Goal: Task Accomplishment & Management: Use online tool/utility

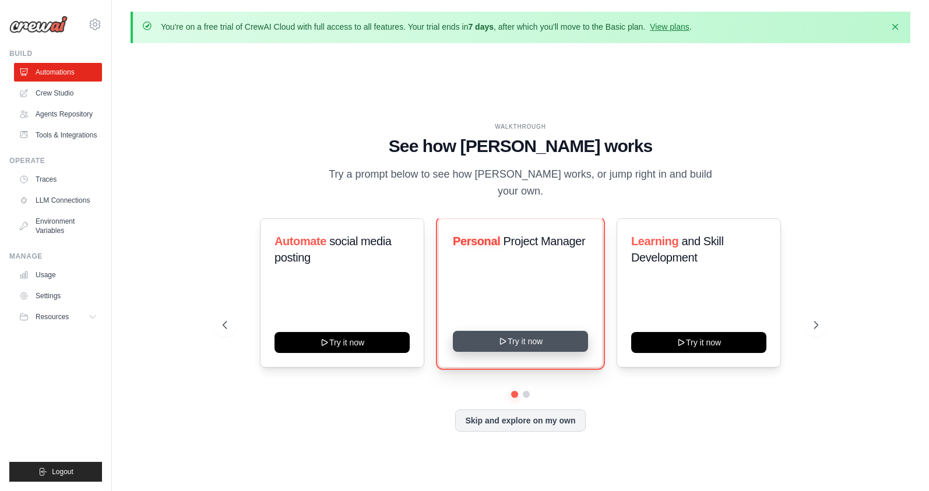
click at [508, 333] on button "Try it now" at bounding box center [520, 341] width 135 height 21
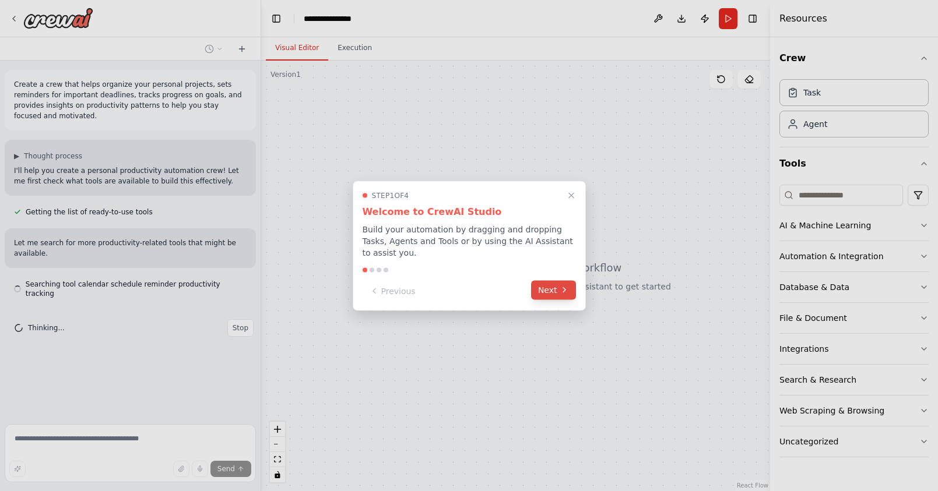
click at [561, 288] on icon at bounding box center [564, 290] width 9 height 9
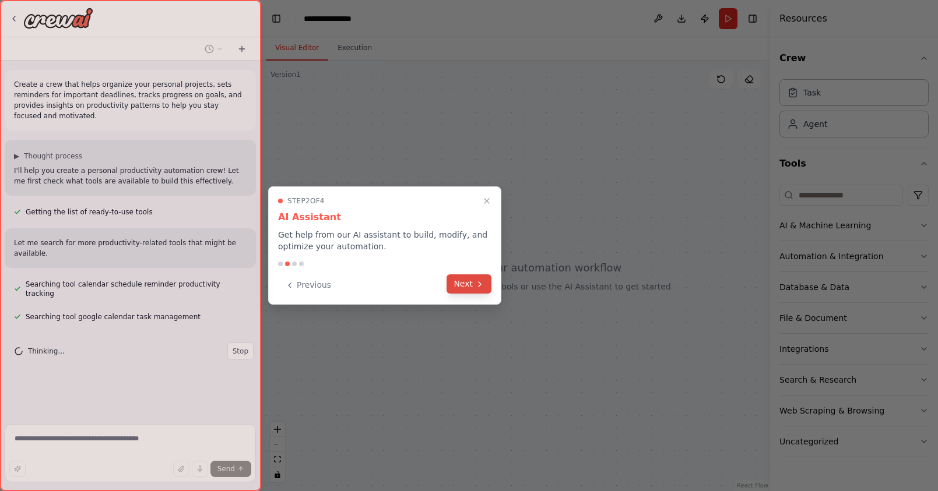
click at [470, 285] on button "Next" at bounding box center [469, 284] width 45 height 19
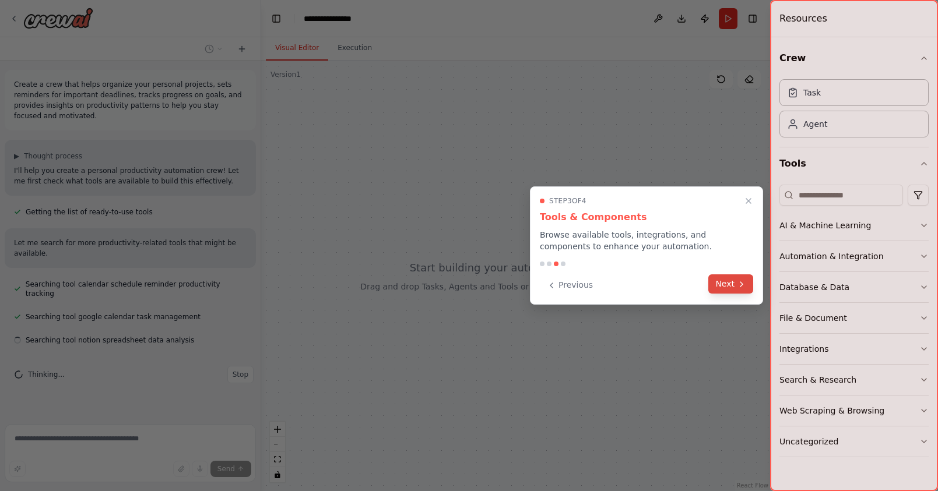
click at [725, 286] on button "Next" at bounding box center [730, 284] width 45 height 19
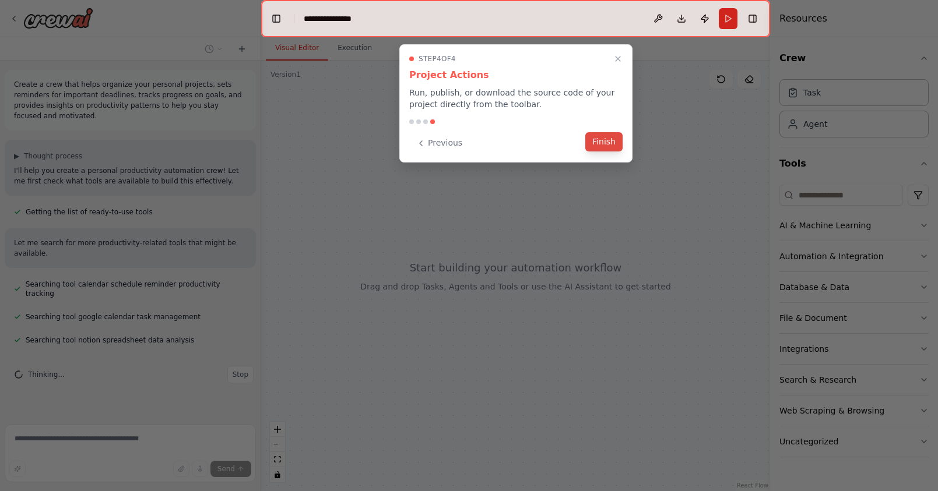
click at [602, 142] on button "Finish" at bounding box center [603, 141] width 37 height 19
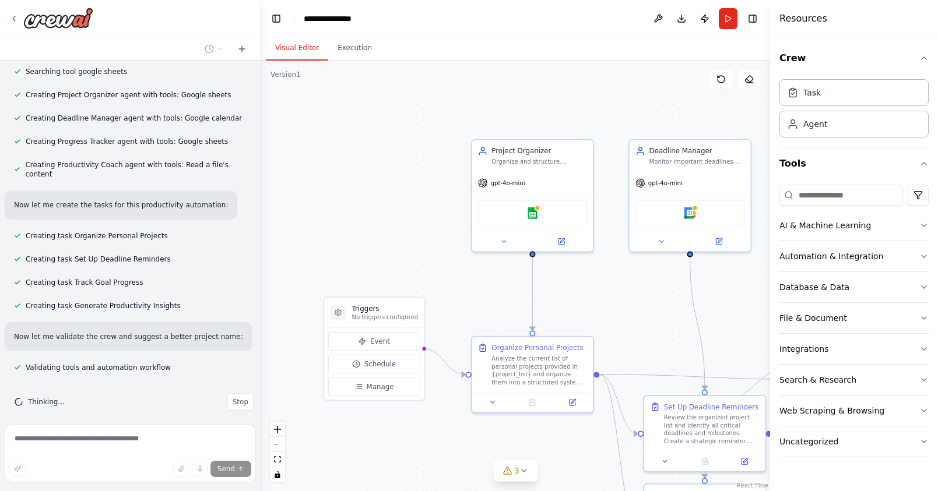
scroll to position [496, 0]
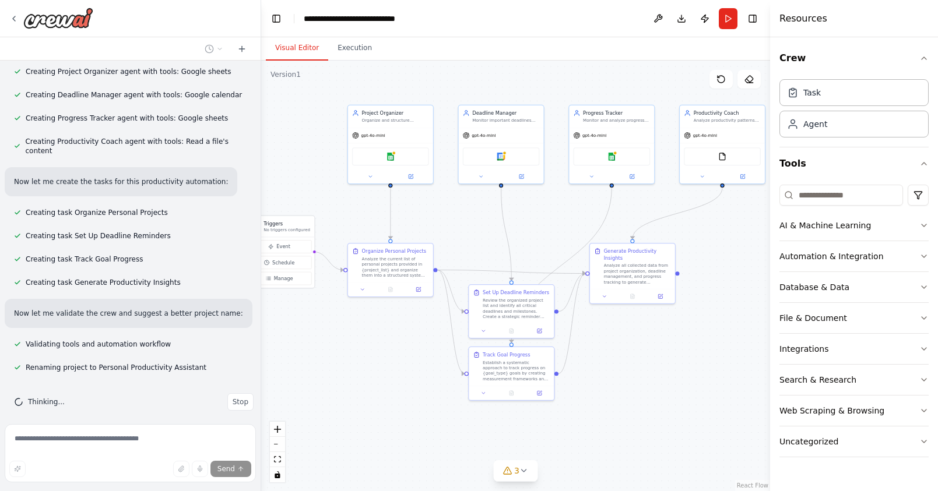
drag, startPoint x: 726, startPoint y: 439, endPoint x: 640, endPoint y: 371, distance: 109.2
click at [640, 371] on div ".deletable-edge-delete-btn { width: 20px; height: 20px; border: 0px solid #ffff…" at bounding box center [515, 276] width 509 height 431
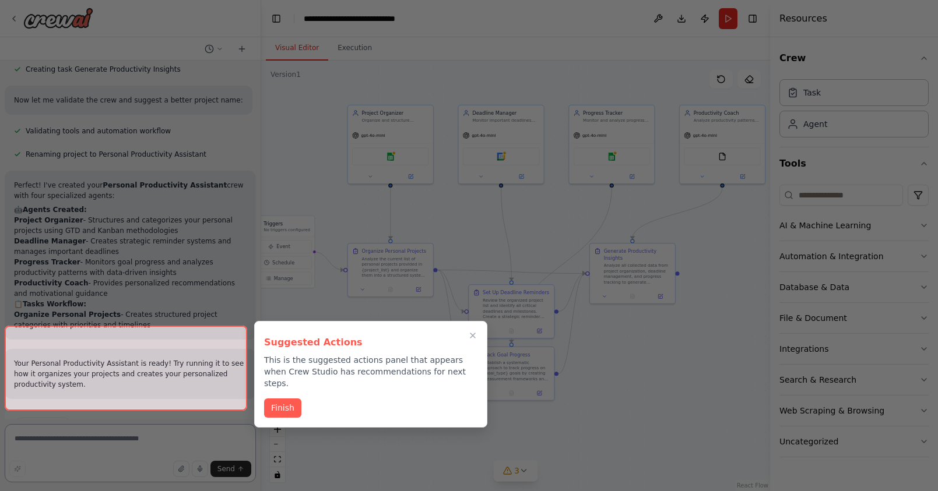
scroll to position [783, 0]
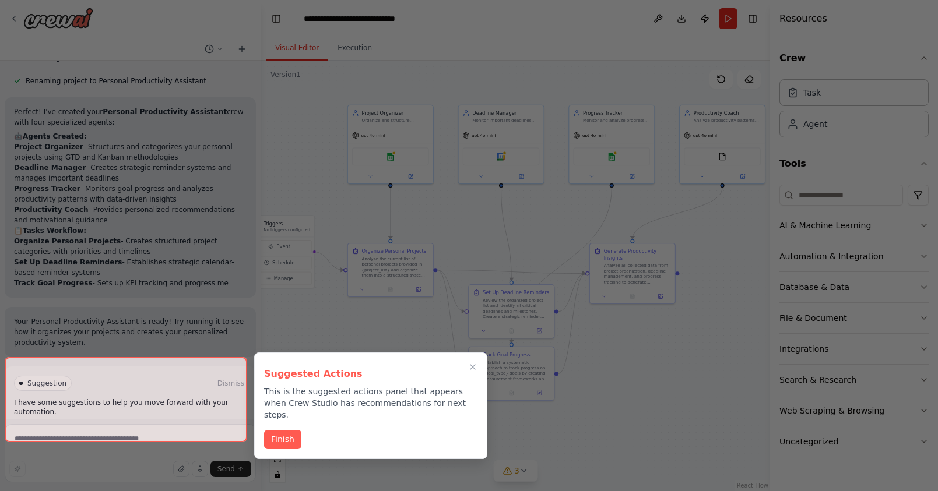
click at [287, 430] on button "Finish" at bounding box center [282, 439] width 37 height 19
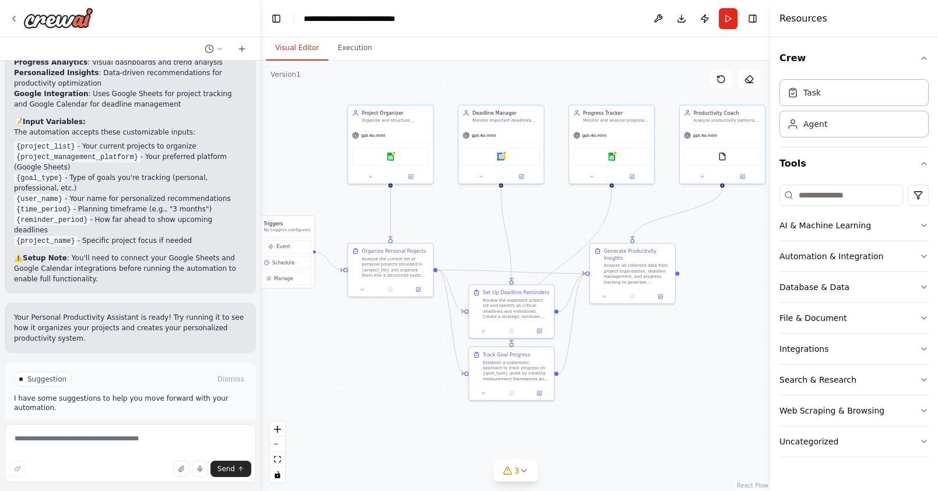
scroll to position [1115, 0]
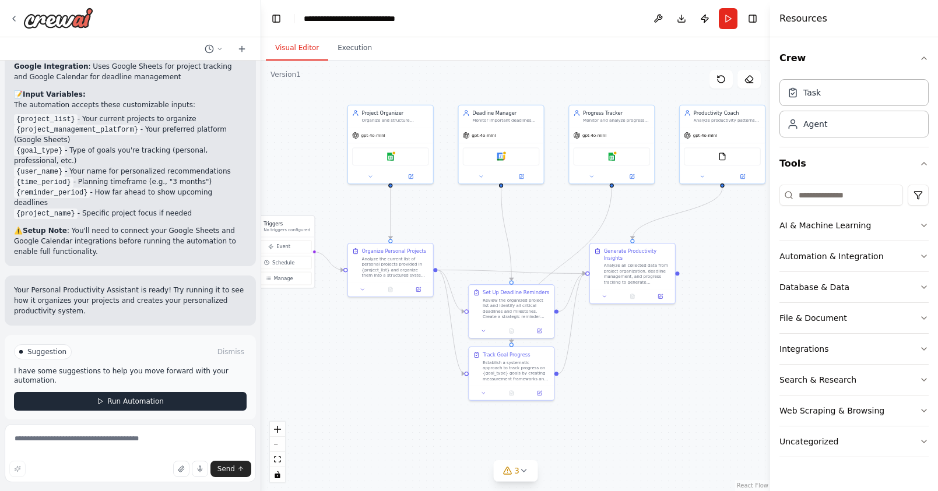
click at [139, 397] on span "Run Automation" at bounding box center [135, 401] width 57 height 9
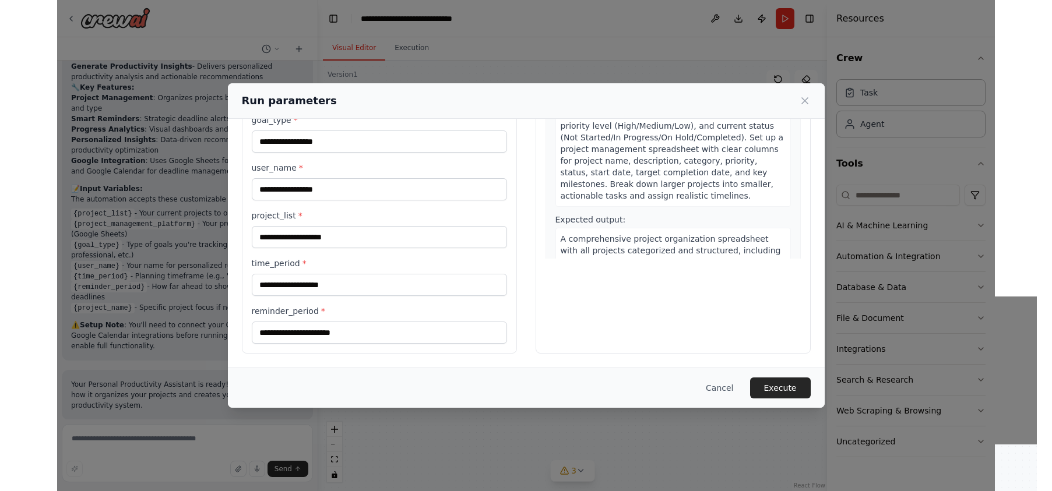
scroll to position [0, 0]
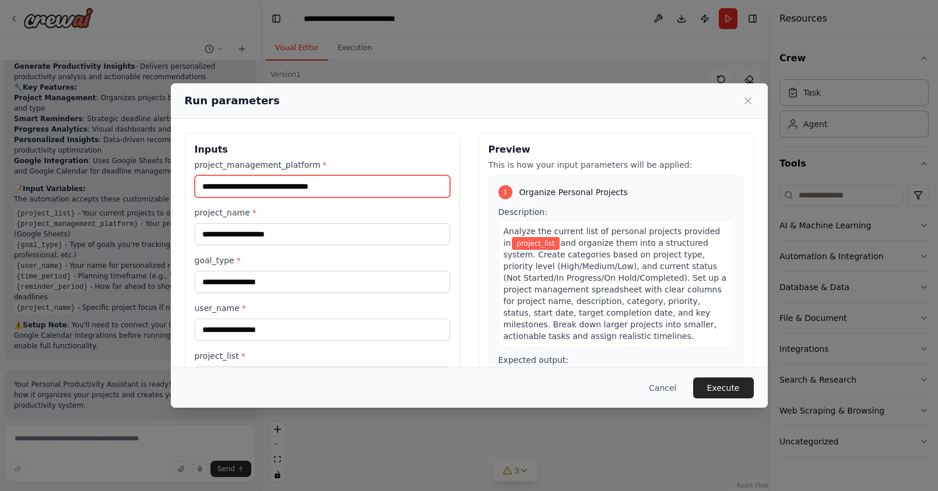
click at [248, 194] on input "project_management_platform *" at bounding box center [322, 186] width 255 height 22
type input "****"
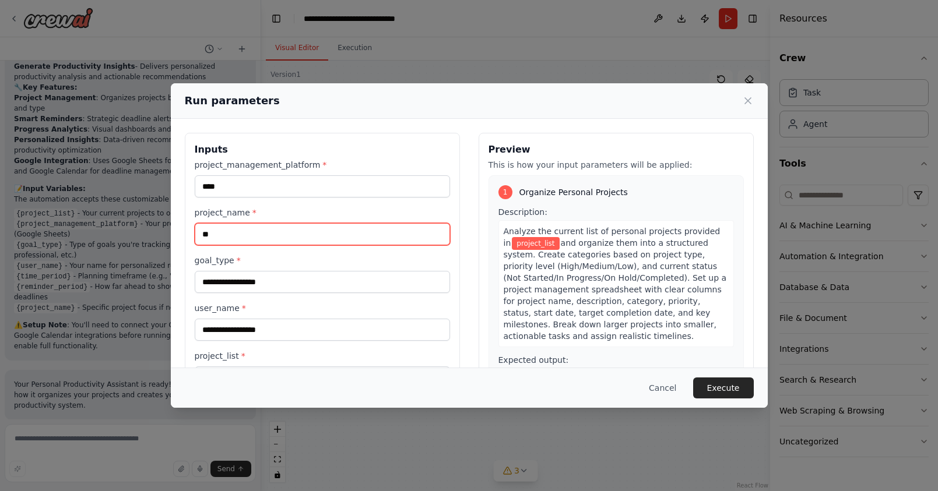
type input "*"
type input "**********"
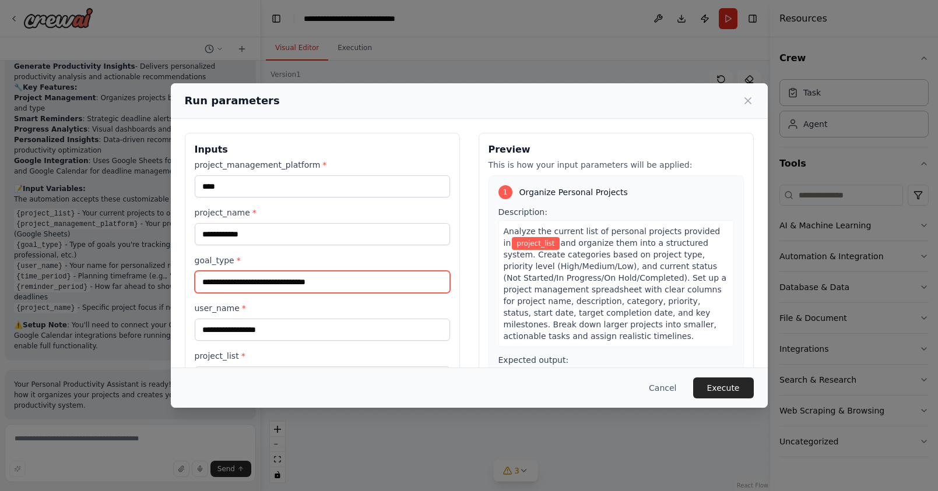
type input "**********"
click at [273, 279] on input "**********" at bounding box center [322, 282] width 255 height 22
click at [296, 307] on label "user_name *" at bounding box center [322, 309] width 255 height 12
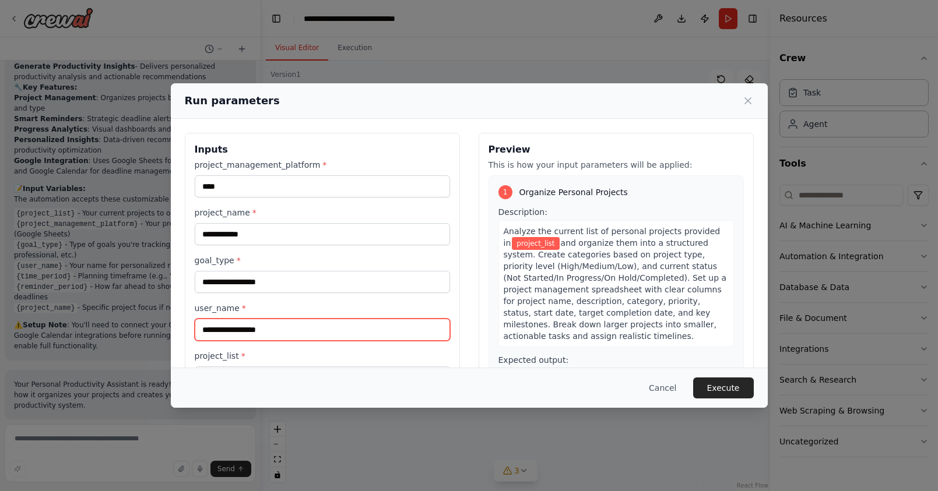
click at [296, 319] on input "user_name *" at bounding box center [322, 330] width 255 height 22
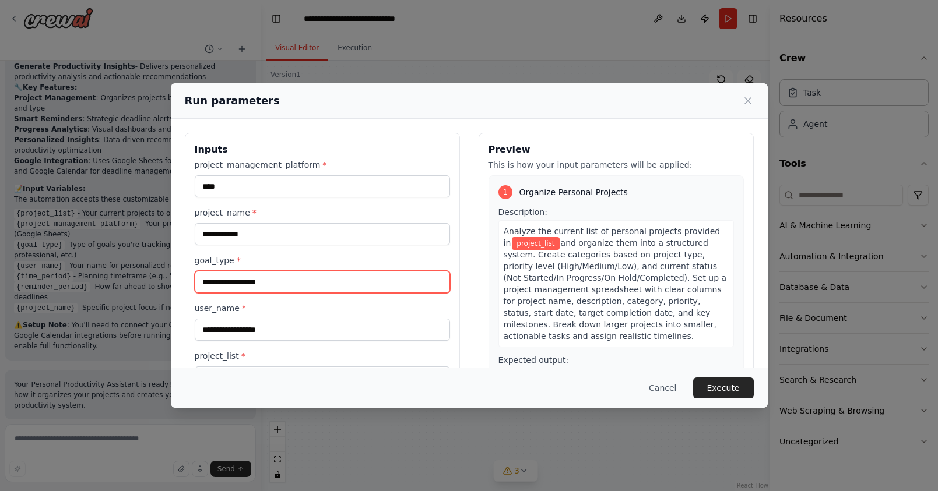
click at [236, 284] on input "goal_type *" at bounding box center [322, 282] width 255 height 22
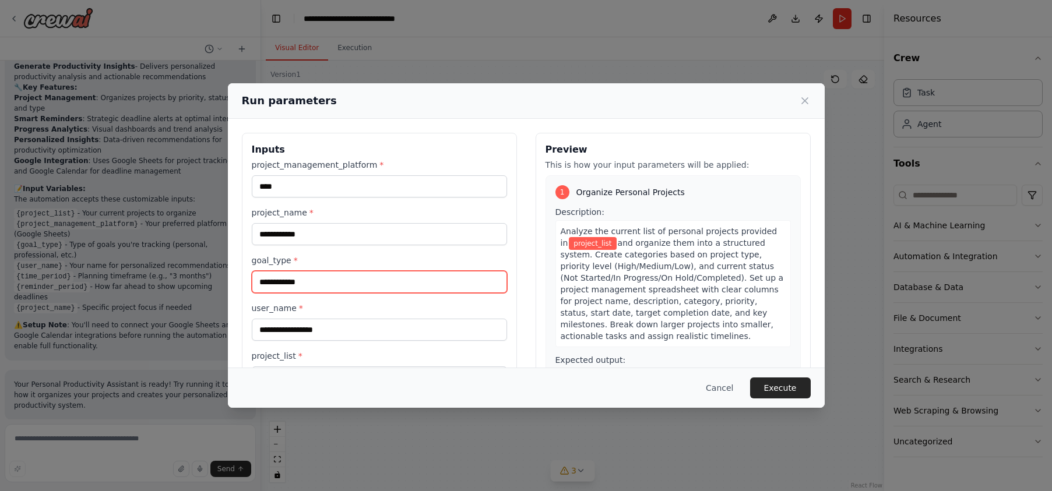
type input "**********"
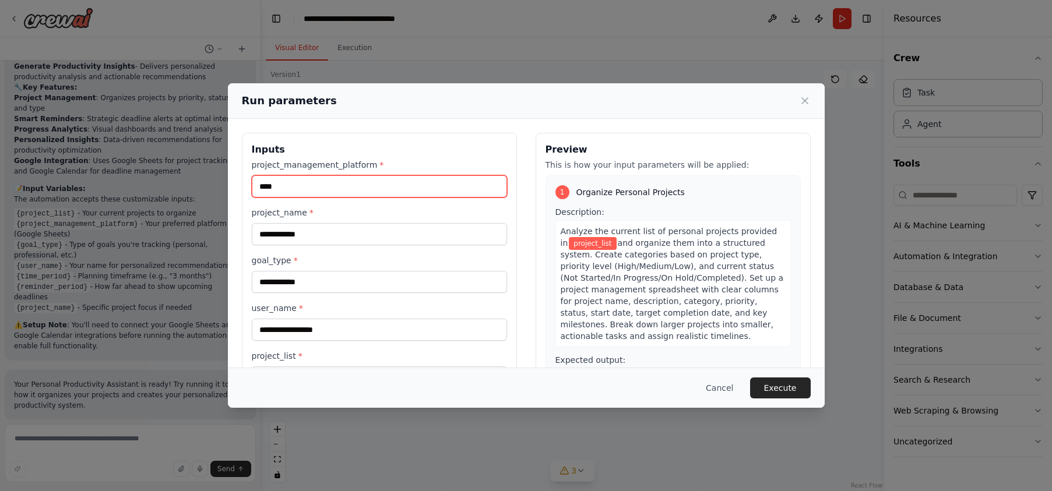
drag, startPoint x: 282, startPoint y: 184, endPoint x: 245, endPoint y: 187, distance: 36.8
click at [245, 187] on div "**********" at bounding box center [379, 313] width 275 height 361
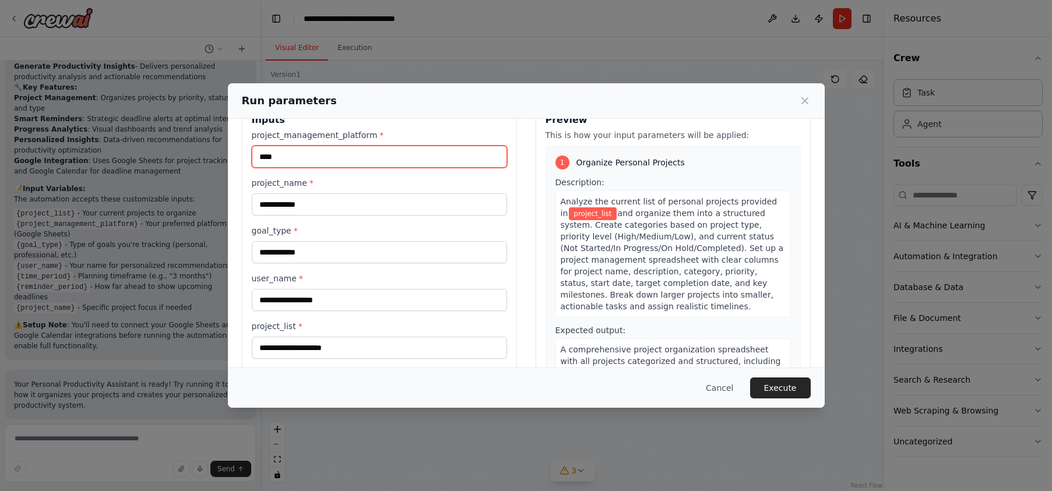
scroll to position [37, 0]
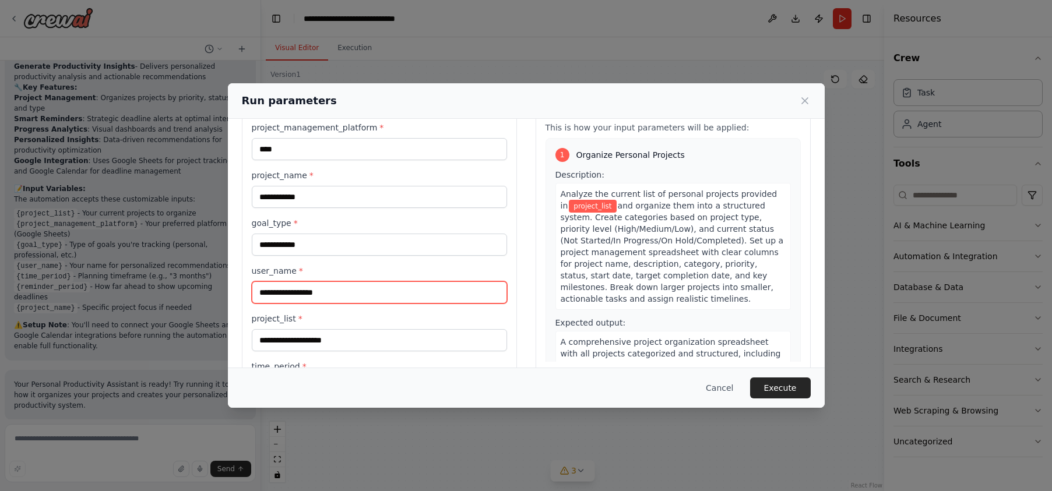
click at [347, 291] on input "user_name *" at bounding box center [379, 293] width 255 height 22
type input "*******"
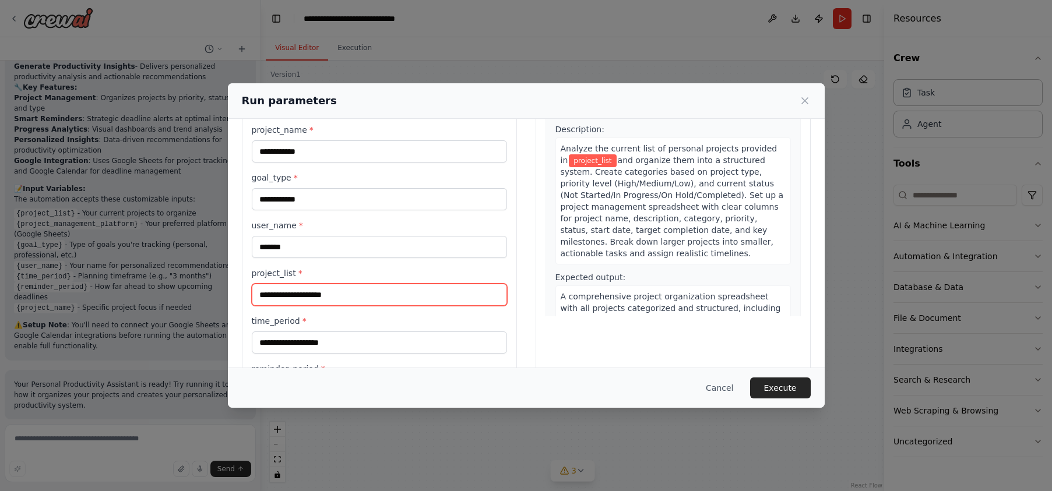
scroll to position [98, 0]
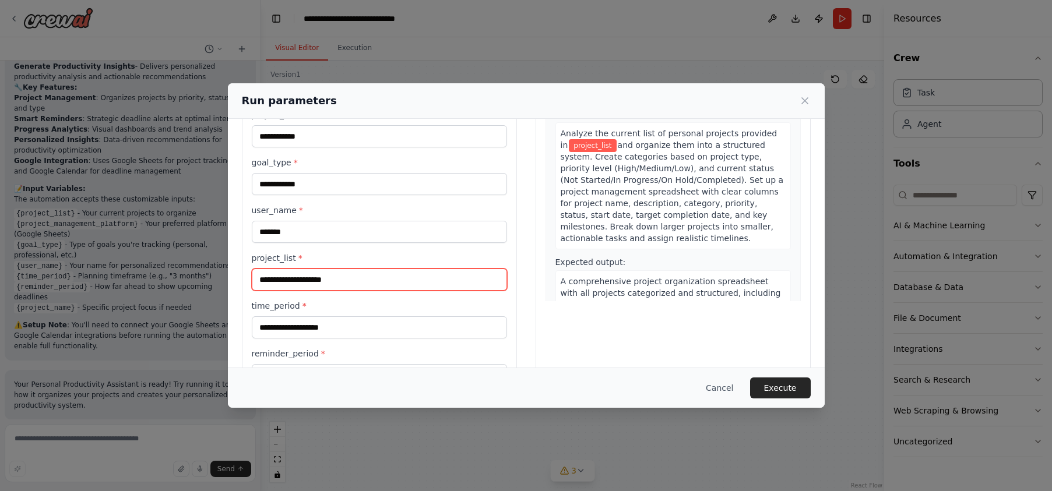
paste input "**********"
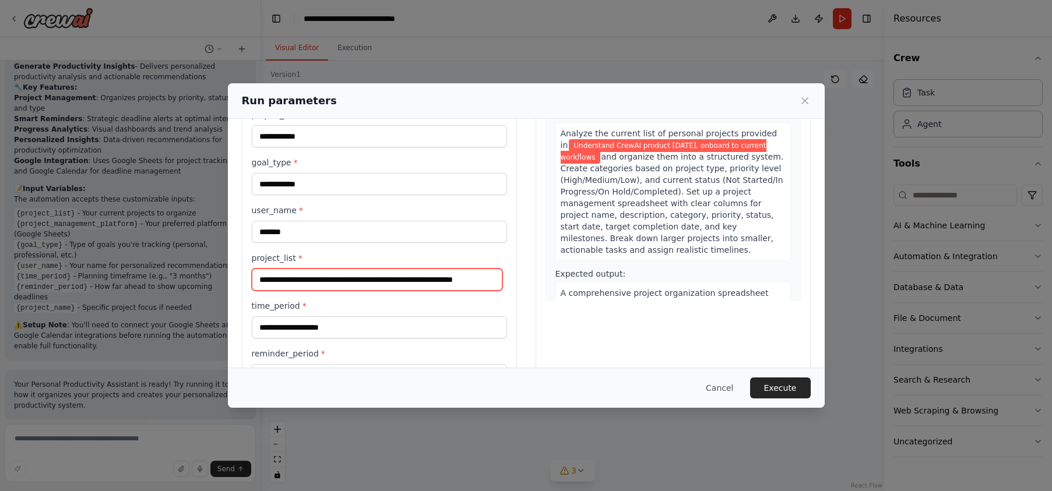
scroll to position [0, 24]
drag, startPoint x: 381, startPoint y: 280, endPoint x: 340, endPoint y: 282, distance: 40.3
click at [340, 282] on input "**********" at bounding box center [377, 280] width 251 height 22
type input "**********"
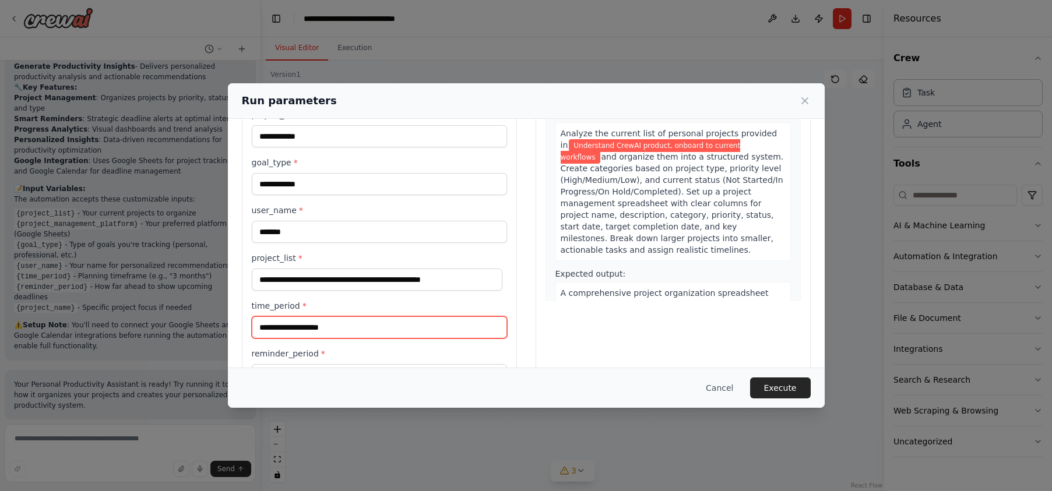
click at [316, 324] on input "time_period *" at bounding box center [379, 328] width 255 height 22
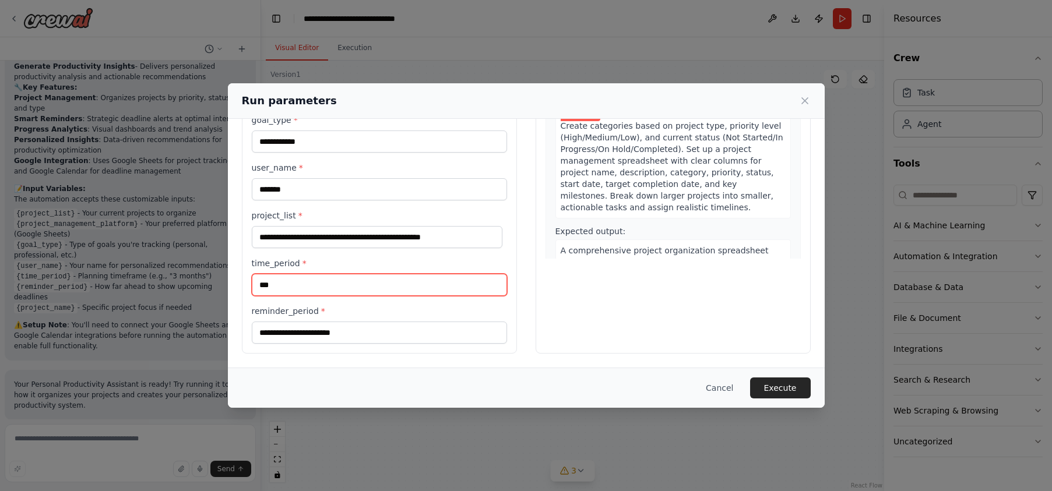
type input "***"
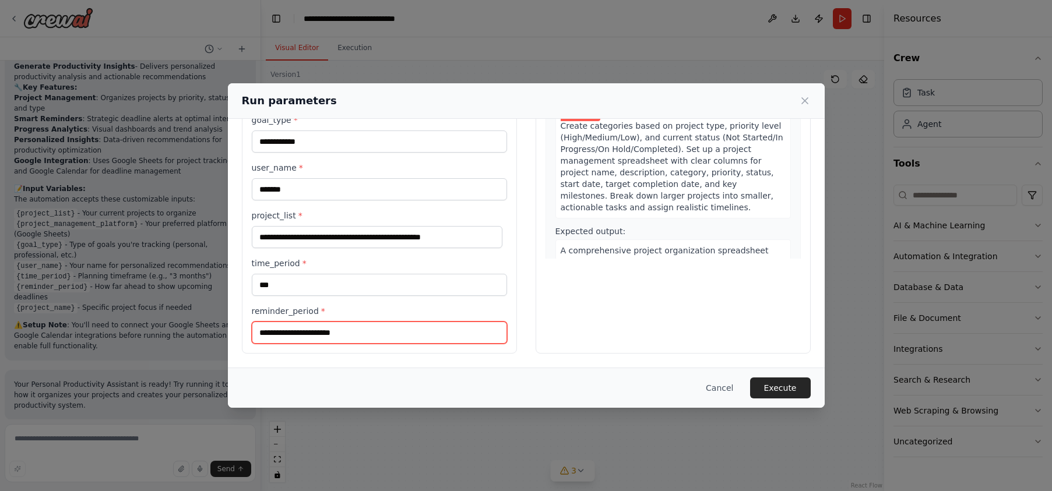
click at [312, 335] on input "reminder_period *" at bounding box center [379, 333] width 255 height 22
type input "**"
click at [709, 243] on div "A comprehensive project organization spreadsheet with all projects categorized …" at bounding box center [674, 268] width 236 height 57
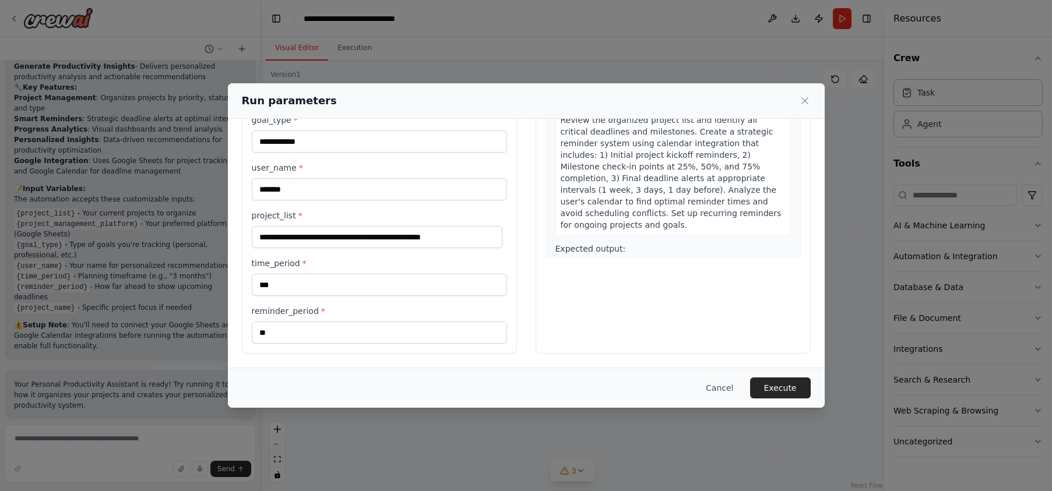
scroll to position [307, 0]
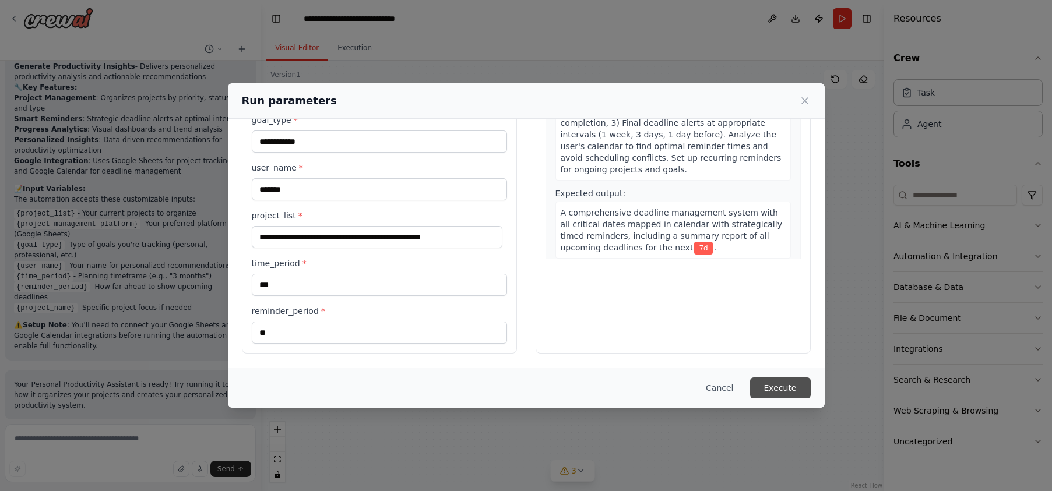
click at [768, 389] on button "Execute" at bounding box center [780, 388] width 61 height 21
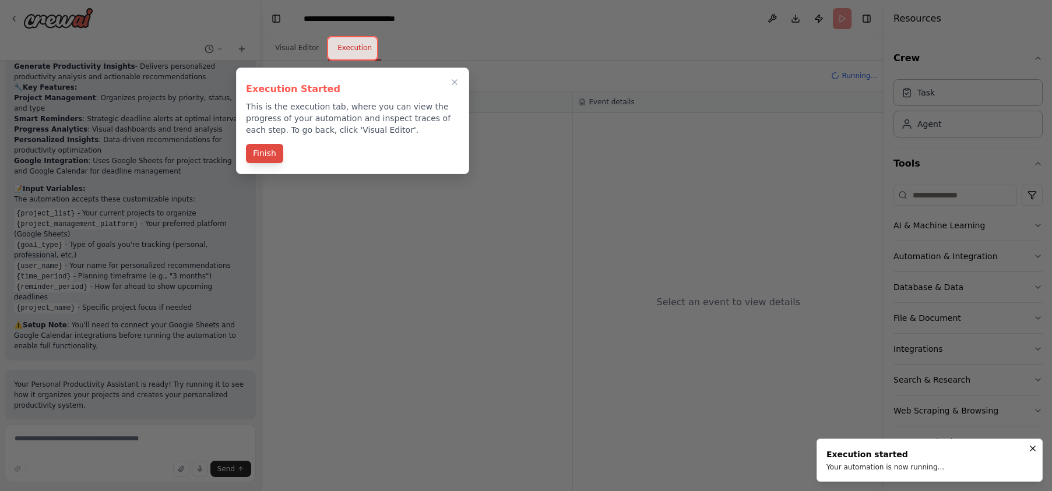
click at [259, 153] on button "Finish" at bounding box center [264, 153] width 37 height 19
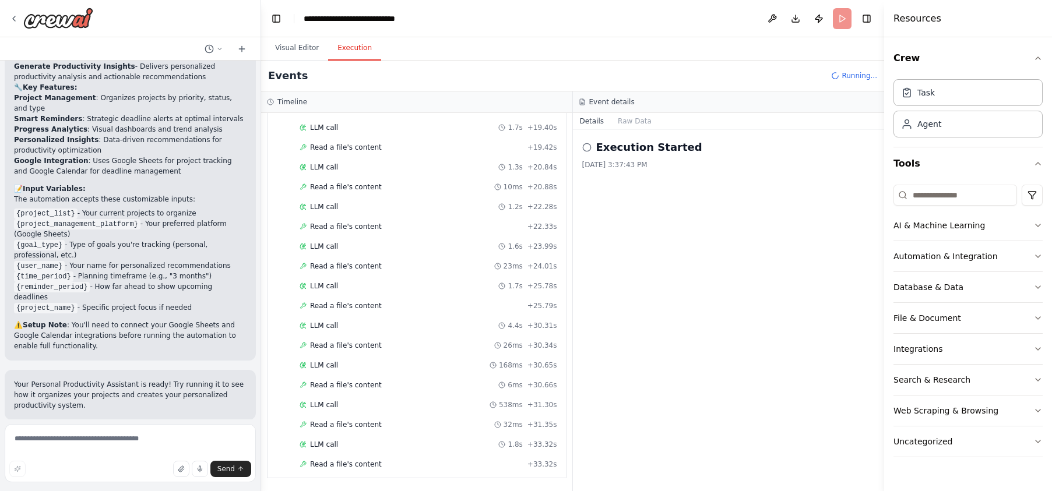
scroll to position [910, 0]
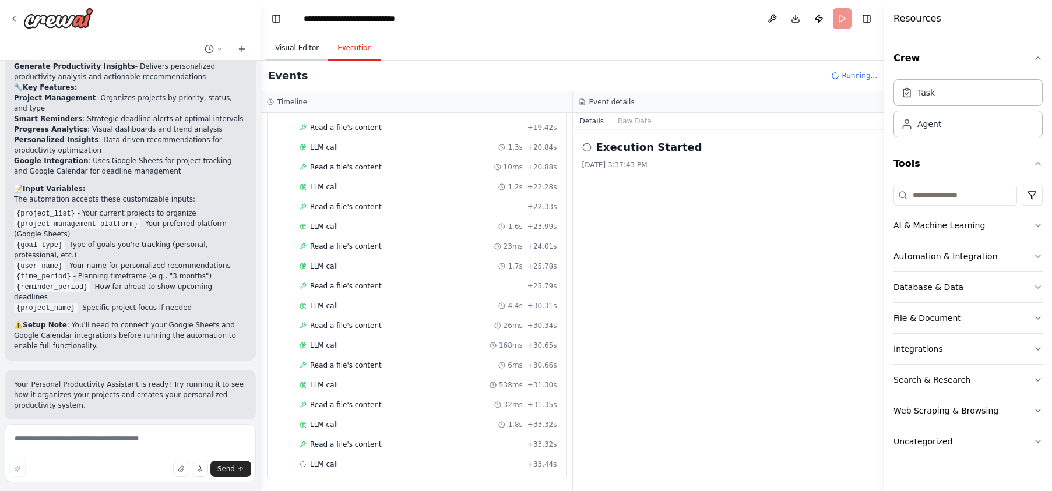
click at [308, 45] on button "Visual Editor" at bounding box center [297, 48] width 62 height 24
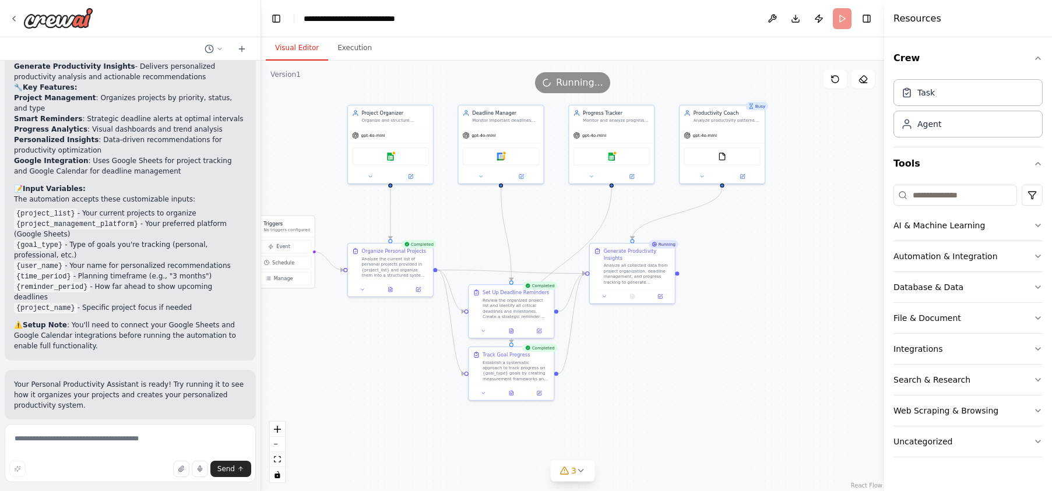
scroll to position [1115, 0]
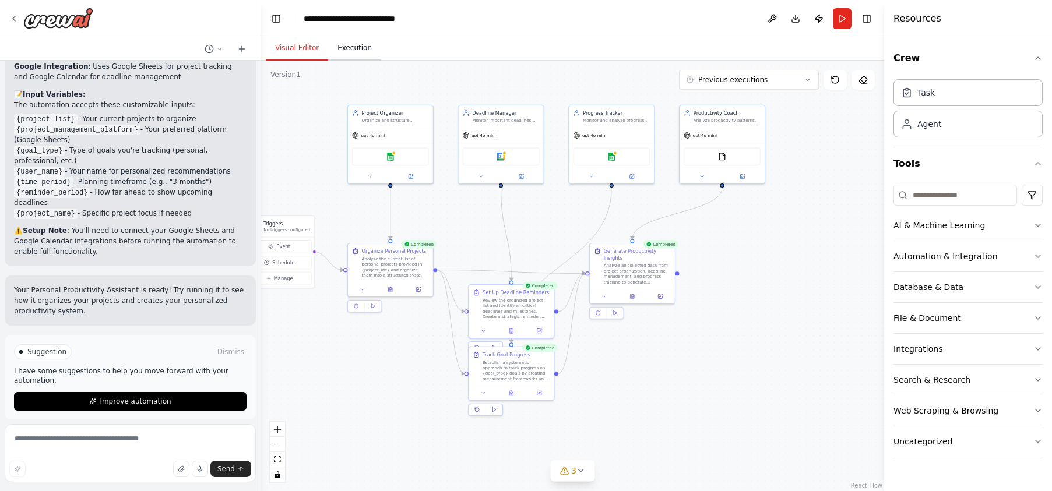
click at [337, 45] on button "Execution" at bounding box center [354, 48] width 53 height 24
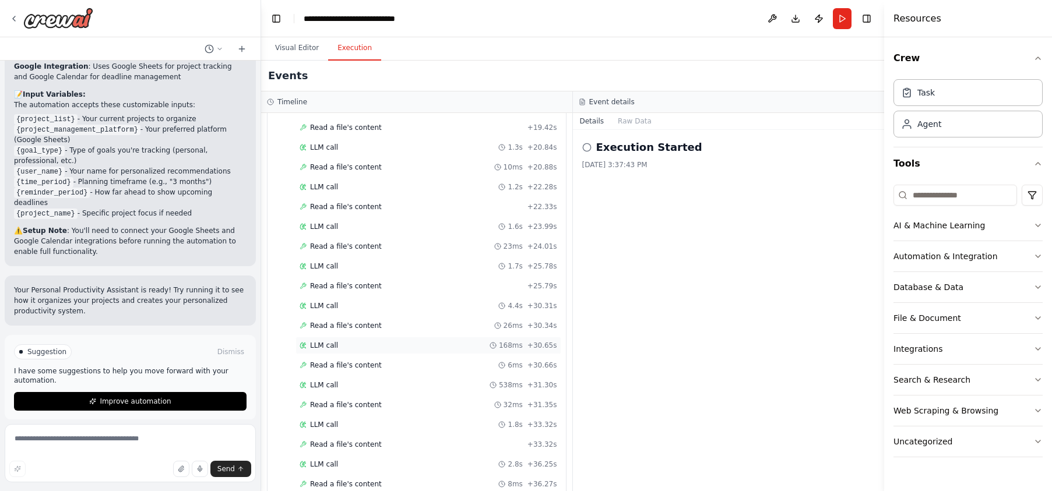
scroll to position [1128, 0]
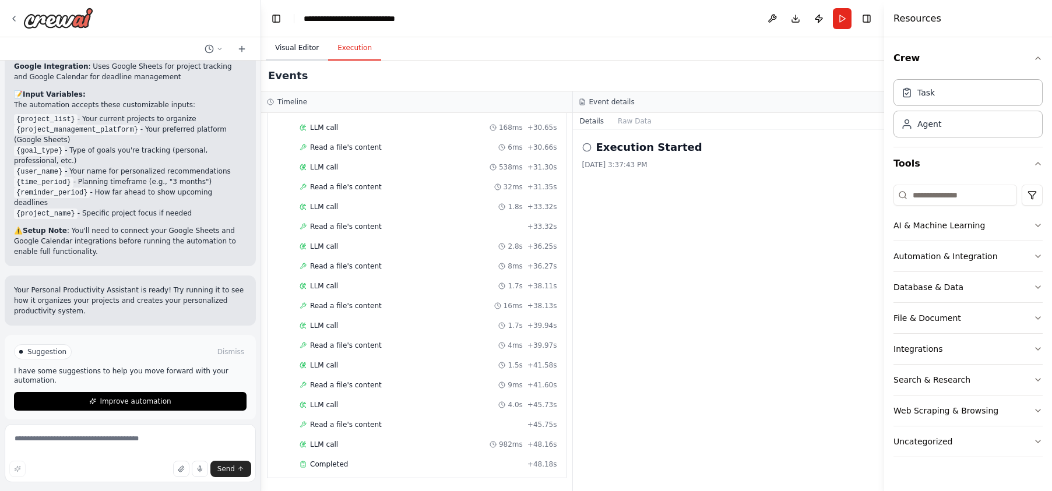
click at [301, 47] on button "Visual Editor" at bounding box center [297, 48] width 62 height 24
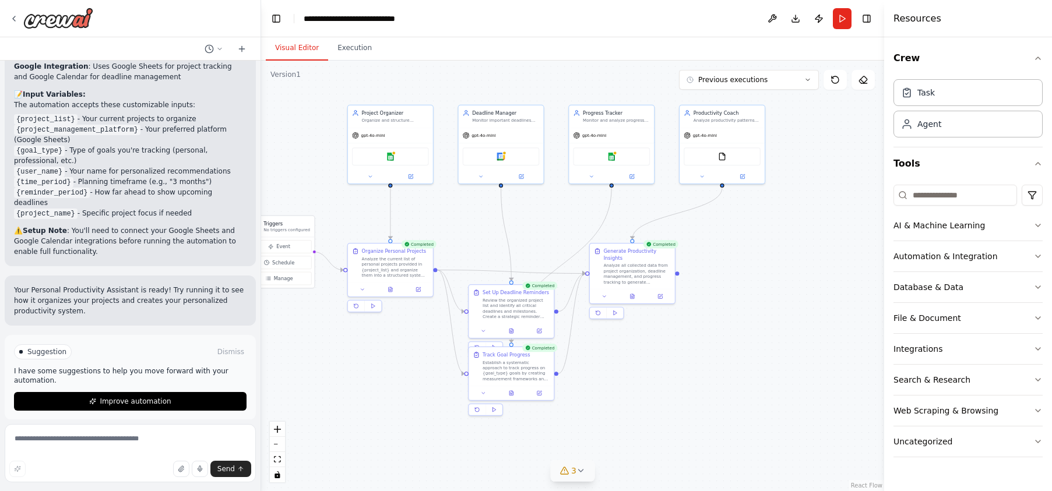
click at [587, 473] on button "3" at bounding box center [572, 472] width 45 height 22
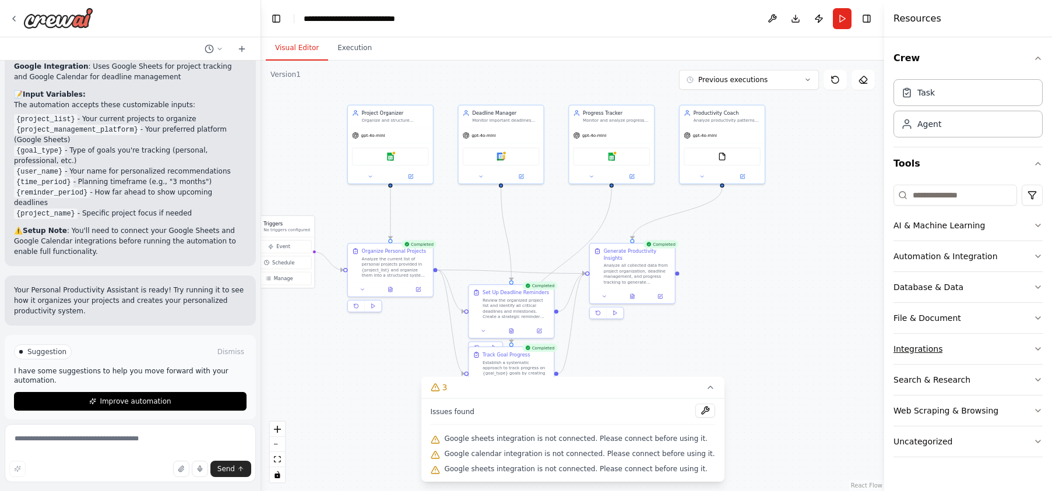
click at [937, 348] on button "Integrations" at bounding box center [968, 349] width 149 height 30
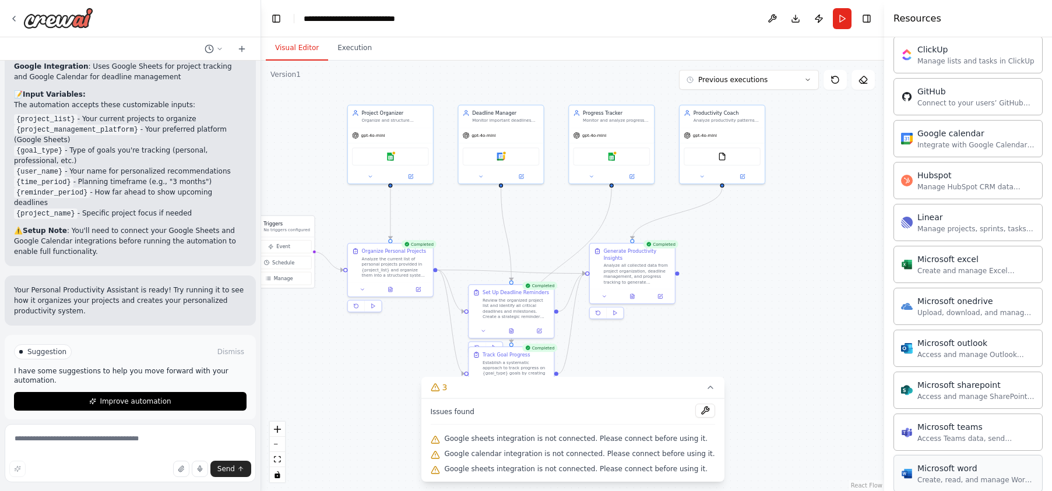
scroll to position [382, 0]
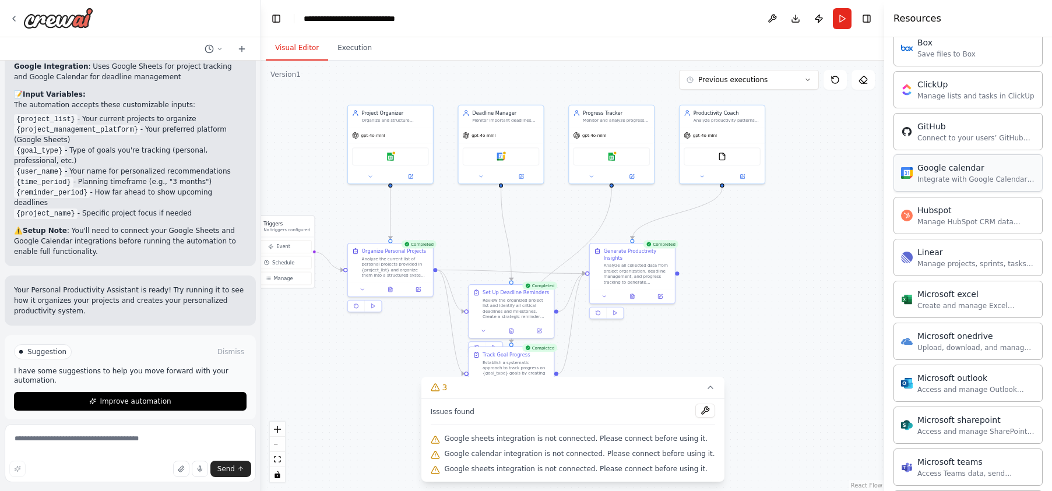
click at [937, 180] on div "Integrate with Google Calendar to manage events, check availability, and access…" at bounding box center [977, 179] width 118 height 9
click at [937, 177] on div "Integrate with Google Calendar to manage events, check availability, and access…" at bounding box center [977, 179] width 118 height 9
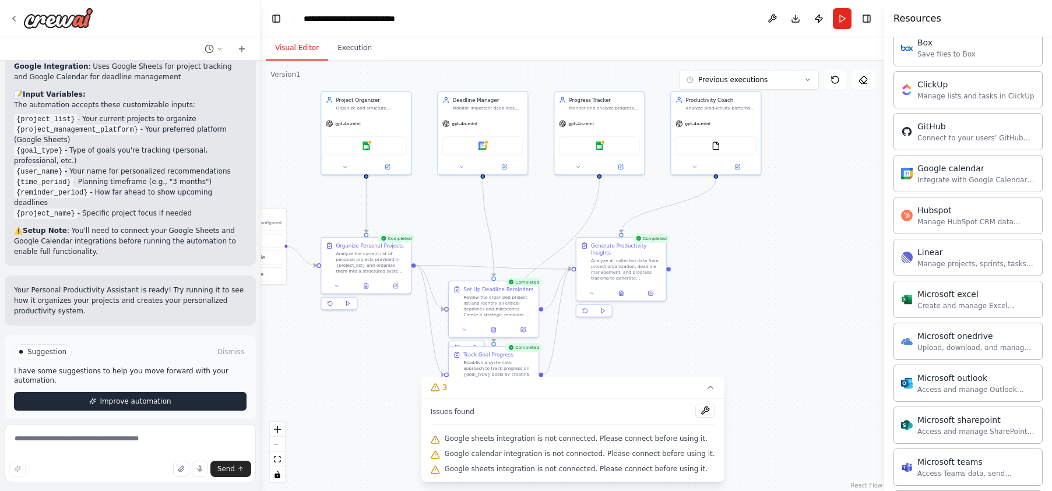
click at [176, 394] on button "Improve automation" at bounding box center [130, 401] width 233 height 19
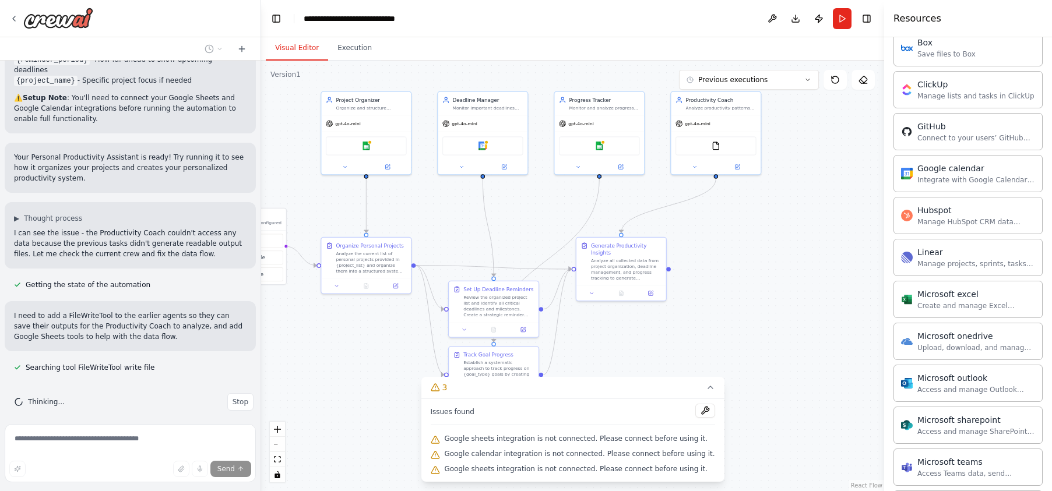
scroll to position [1310, 0]
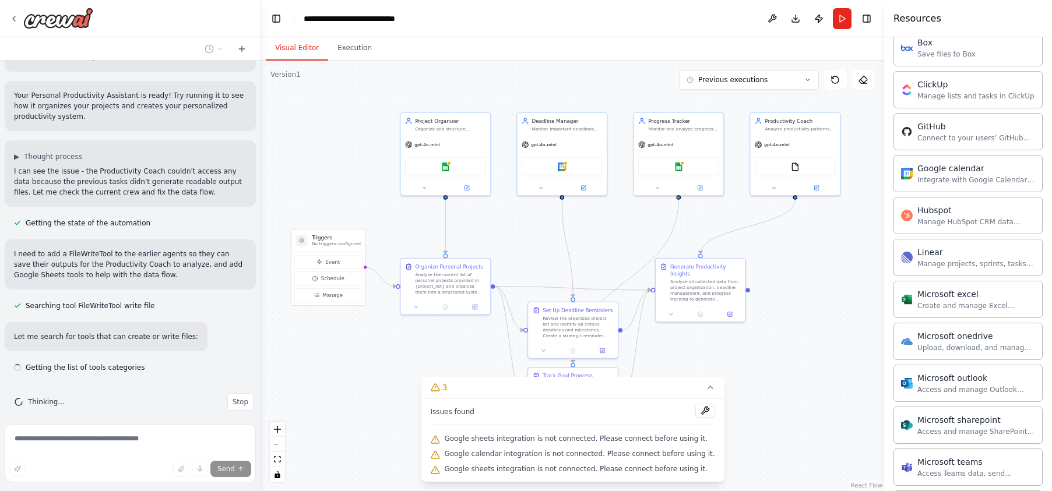
drag, startPoint x: 342, startPoint y: 349, endPoint x: 421, endPoint y: 370, distance: 82.0
click at [421, 370] on div ".deletable-edge-delete-btn { width: 20px; height: 20px; border: 0px solid #ffff…" at bounding box center [572, 276] width 623 height 431
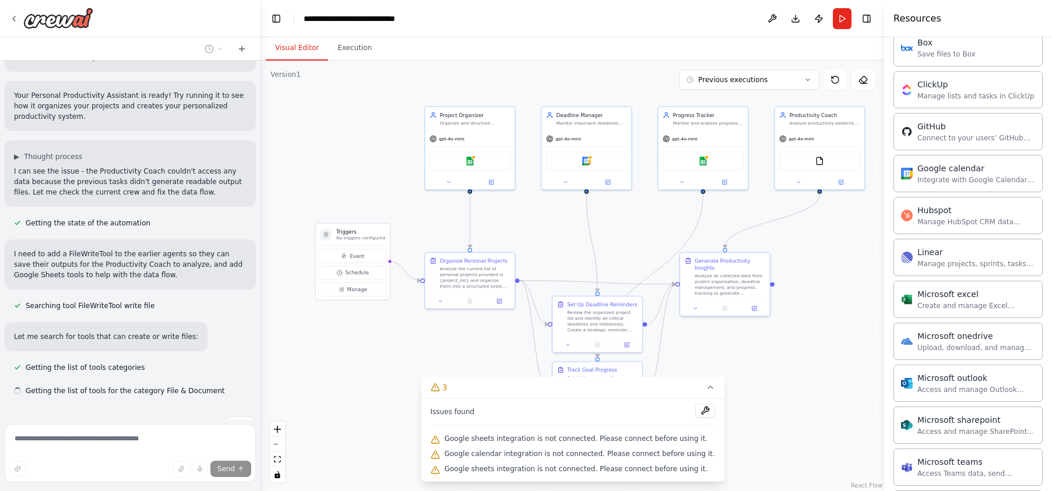
scroll to position [1333, 0]
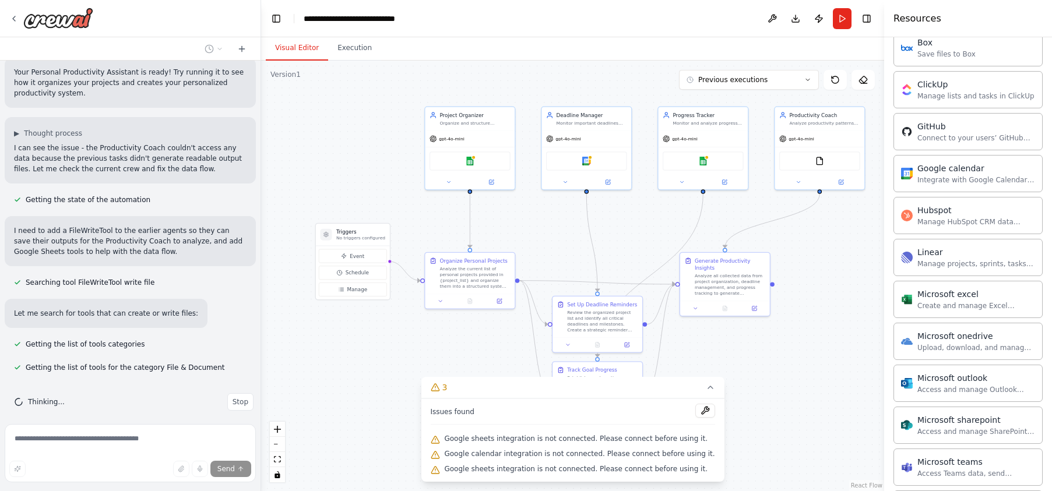
drag, startPoint x: 386, startPoint y: 357, endPoint x: 410, endPoint y: 352, distance: 25.2
click at [410, 352] on div ".deletable-edge-delete-btn { width: 20px; height: 20px; border: 0px solid #ffff…" at bounding box center [572, 276] width 623 height 431
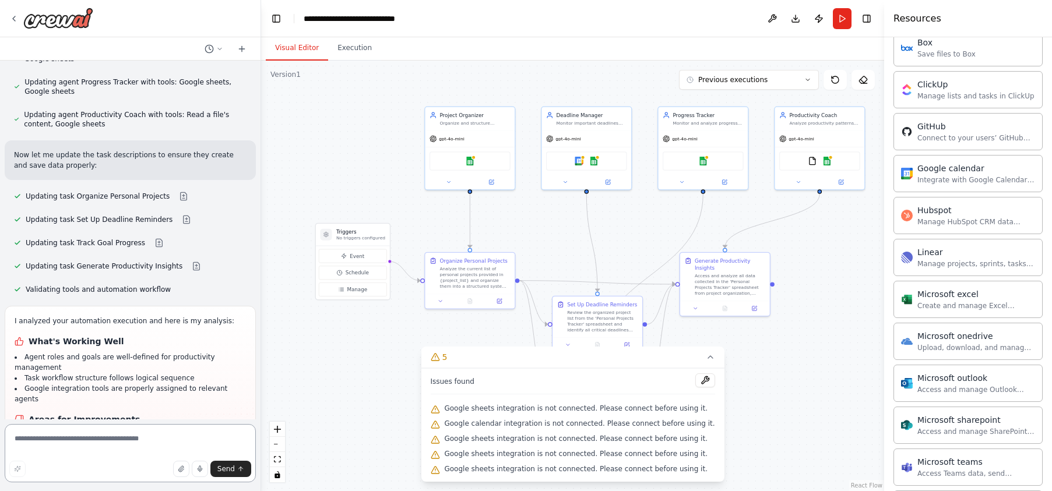
scroll to position [2044, 0]
